Goal: Information Seeking & Learning: Learn about a topic

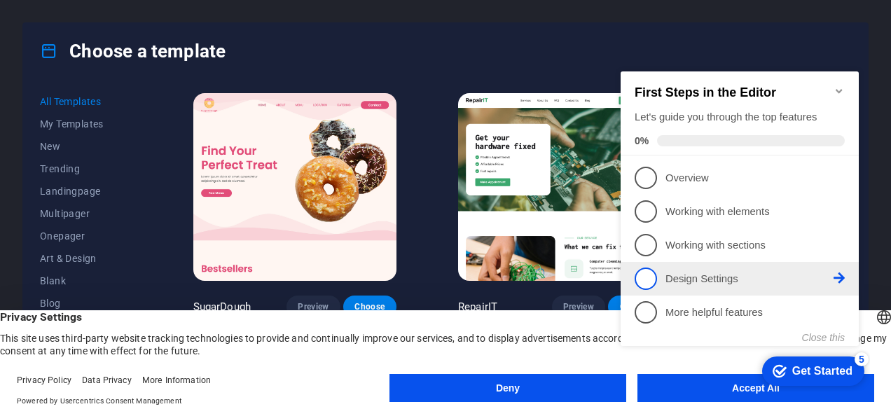
click at [657, 282] on link "4 Design Settings - incomplete" at bounding box center [740, 279] width 210 height 22
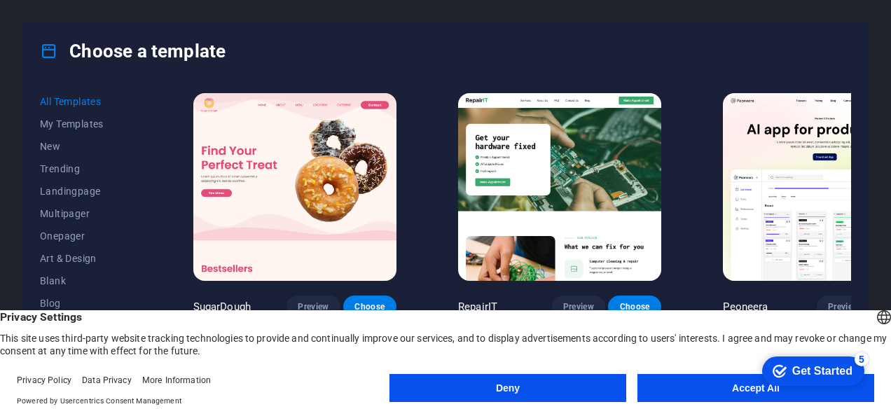
click at [712, 388] on button "Accept All" at bounding box center [756, 388] width 237 height 28
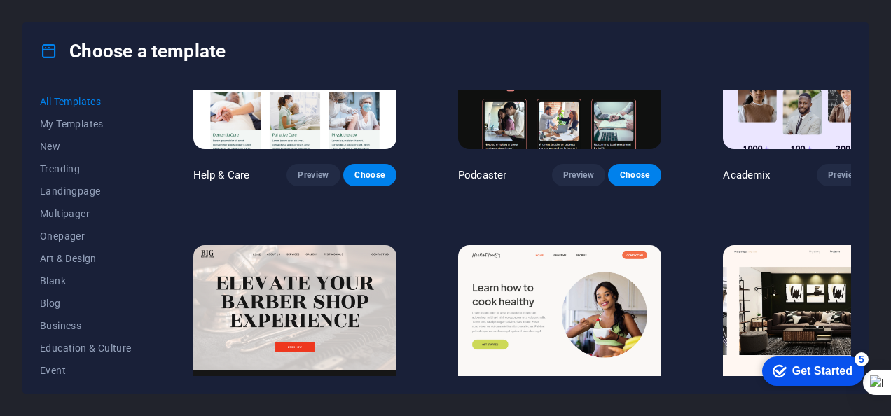
scroll to position [1573, 0]
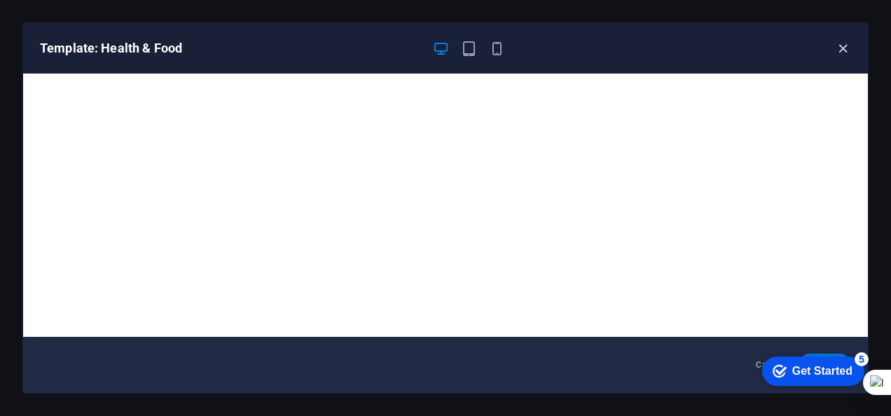
click at [844, 39] on div "Template: Health & Food" at bounding box center [445, 48] width 845 height 50
click at [843, 50] on icon "button" at bounding box center [843, 49] width 16 height 16
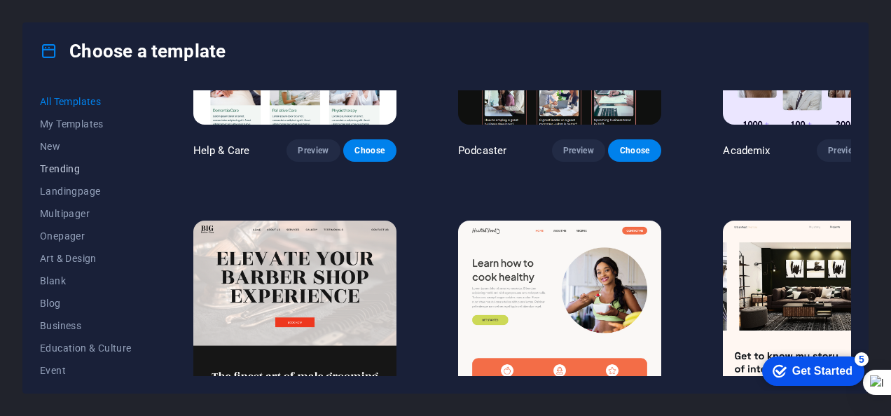
click at [59, 164] on span "Trending" at bounding box center [86, 168] width 92 height 11
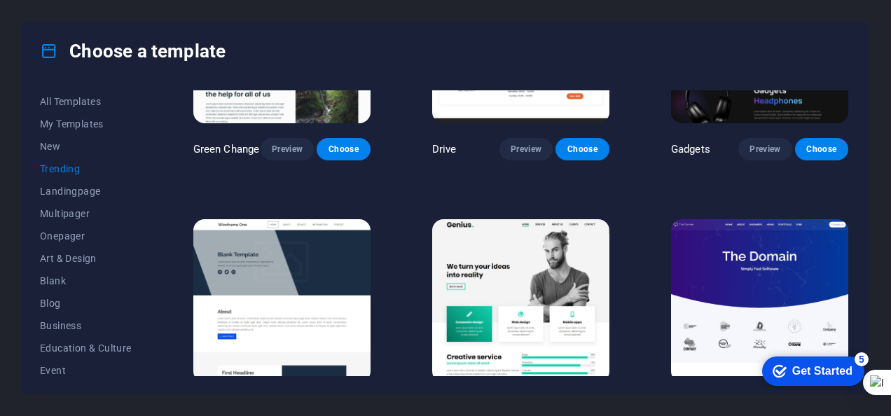
click at [849, 323] on div "All Templates My Templates New Trending Landingpage Multipager Onepager Art & D…" at bounding box center [445, 236] width 845 height 314
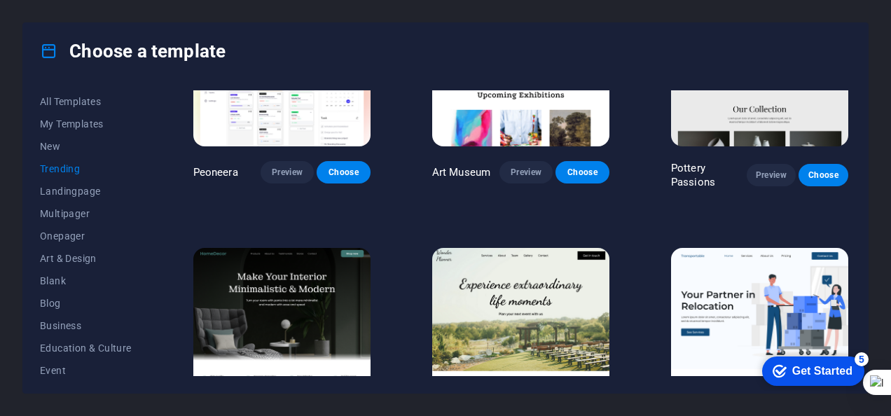
scroll to position [140, 0]
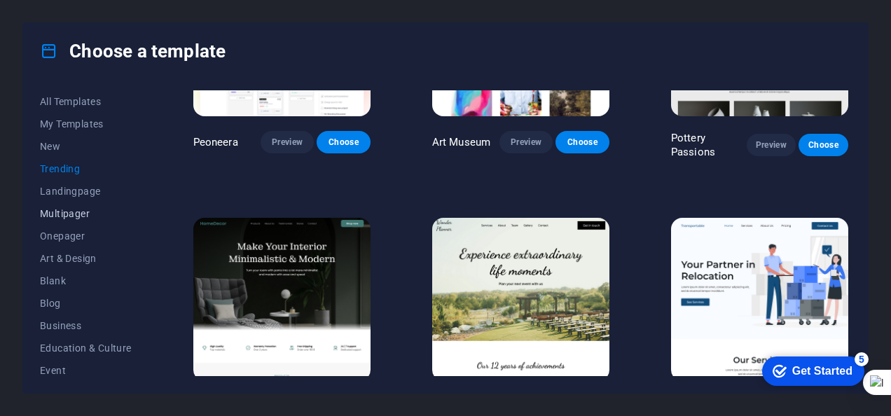
click at [87, 205] on button "Multipager" at bounding box center [86, 213] width 92 height 22
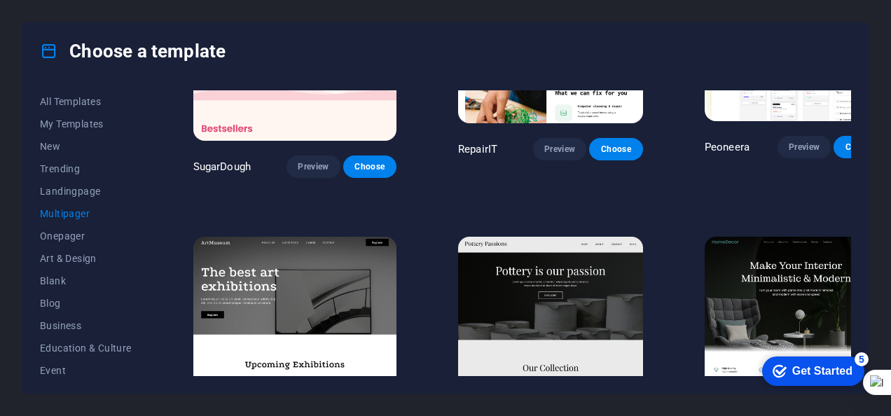
click at [73, 214] on span "Multipager" at bounding box center [86, 213] width 92 height 11
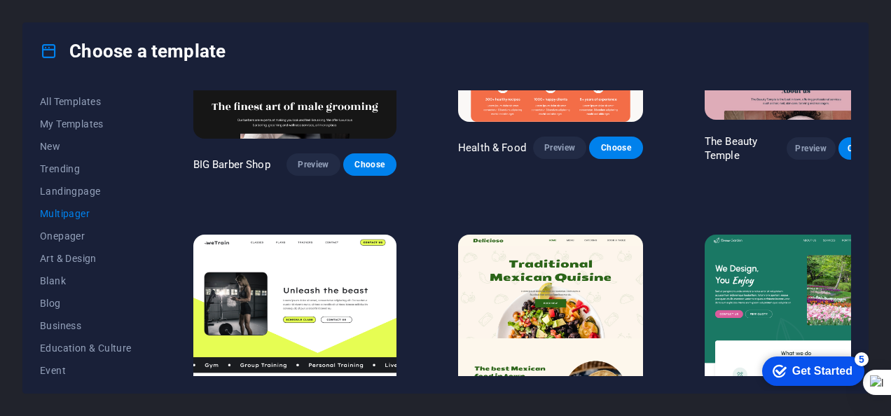
scroll to position [1021, 0]
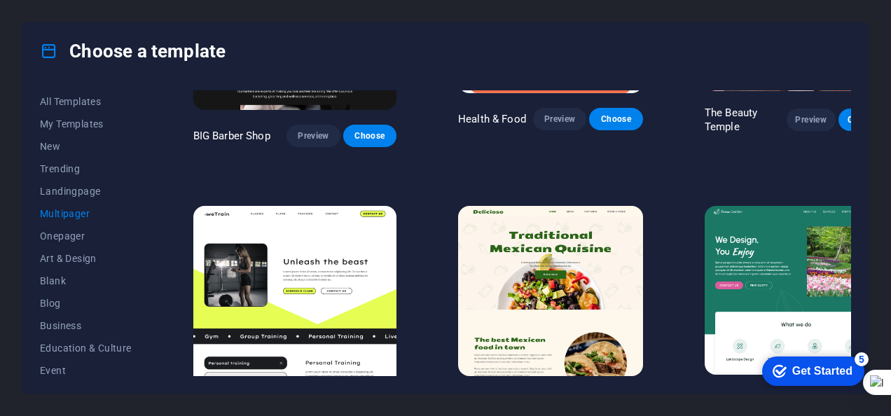
click at [298, 414] on span "Preview" at bounding box center [313, 419] width 31 height 11
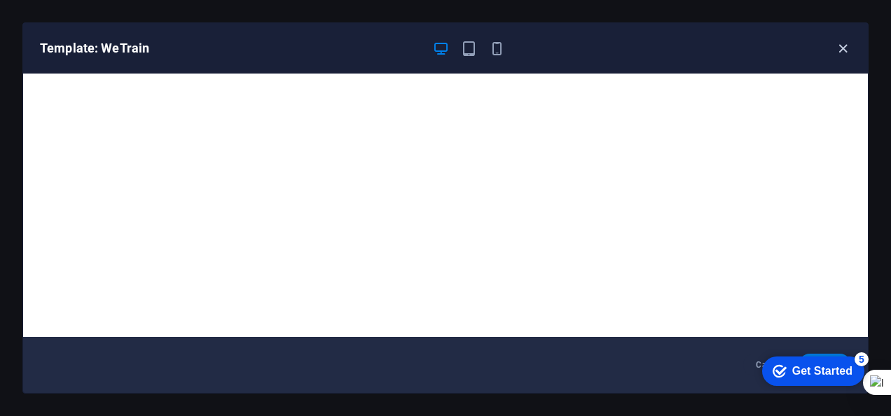
click at [846, 46] on icon "button" at bounding box center [843, 49] width 16 height 16
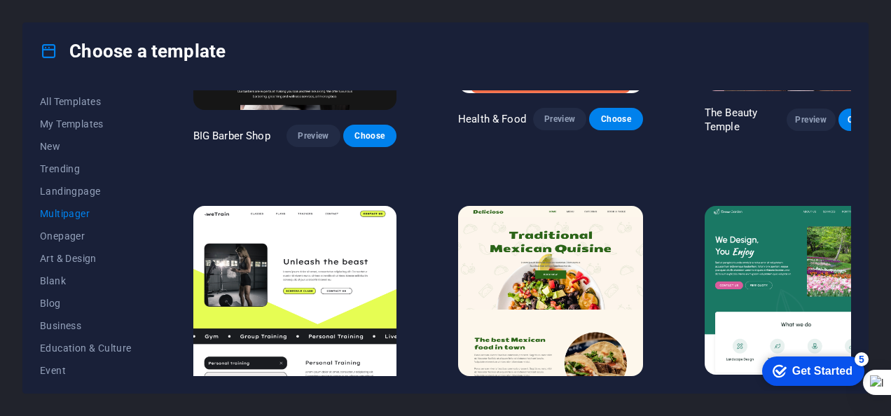
click at [851, 170] on div "SugarDough Preview Choose RepairIT Preview Choose Peoneera Preview Choose Art M…" at bounding box center [521, 233] width 661 height 286
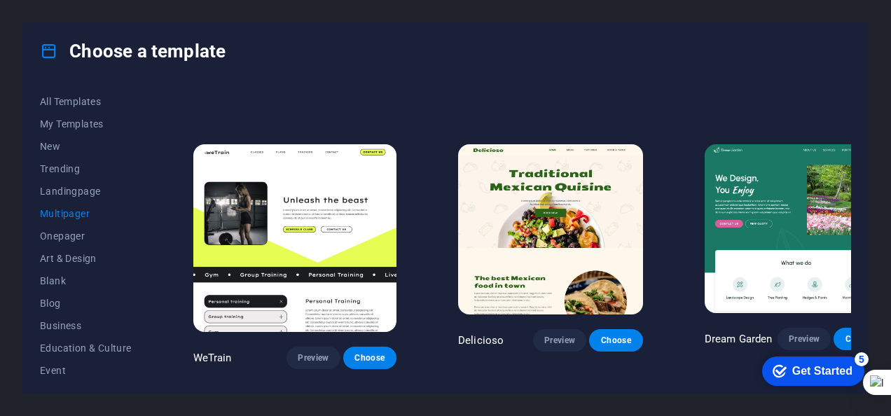
scroll to position [954, 0]
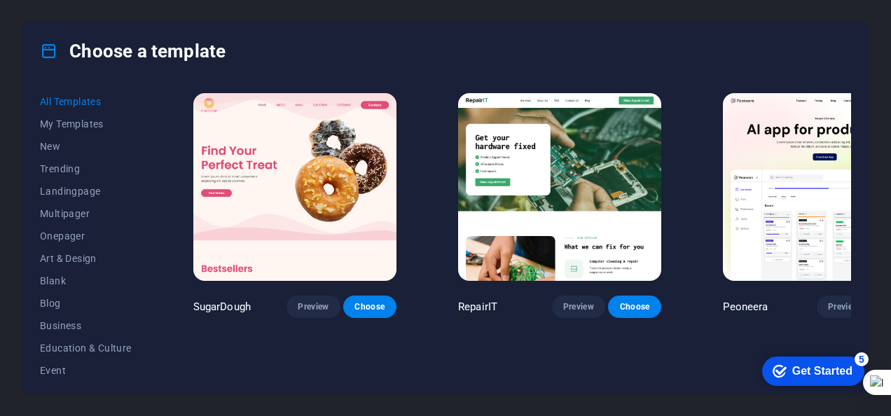
drag, startPoint x: 146, startPoint y: 123, endPoint x: 149, endPoint y: 145, distance: 21.9
click at [149, 145] on div "All Templates My Templates New Trending Landingpage Multipager Onepager Art & D…" at bounding box center [94, 233] width 109 height 286
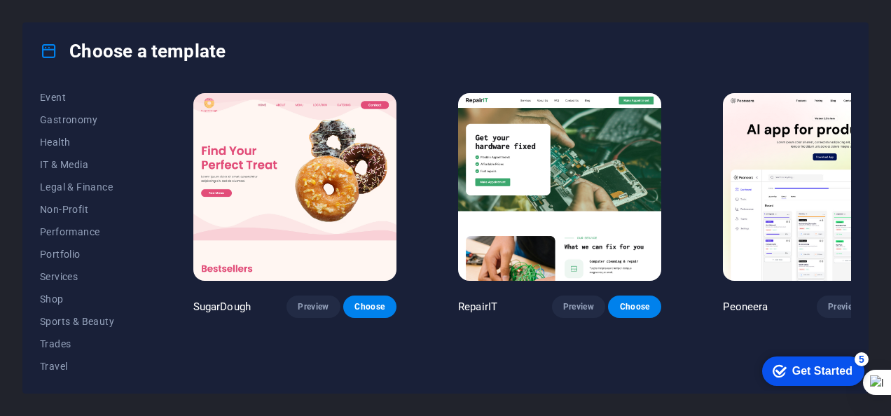
scroll to position [296, 0]
click at [52, 252] on span "Services" at bounding box center [86, 253] width 92 height 11
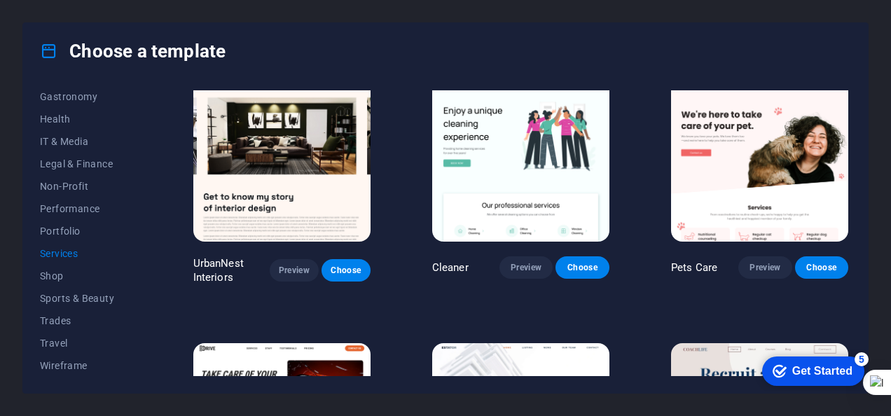
scroll to position [283, 0]
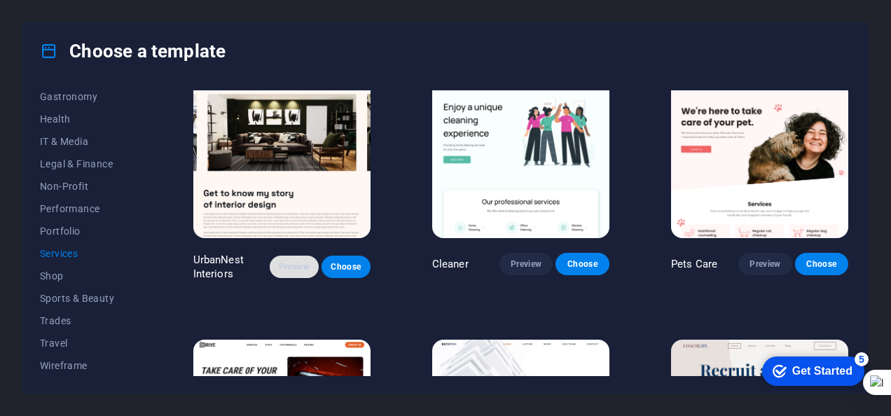
click at [288, 262] on span "Preview" at bounding box center [294, 266] width 27 height 11
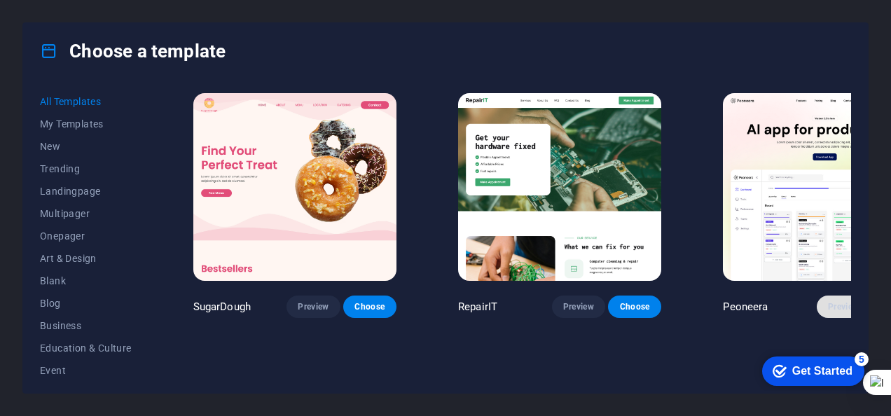
click at [828, 301] on span "Preview" at bounding box center [843, 306] width 31 height 11
